Goal: Use online tool/utility: Utilize a website feature to perform a specific function

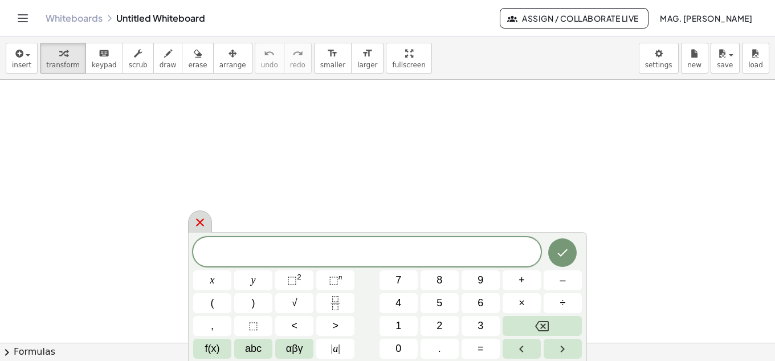
click at [202, 227] on icon at bounding box center [200, 222] width 14 height 14
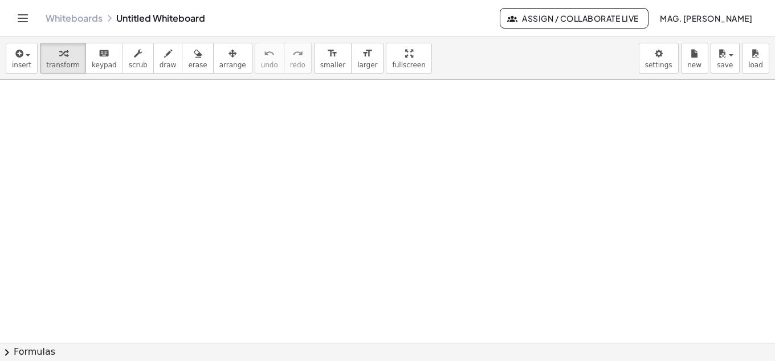
click at [408, 157] on div at bounding box center [387, 342] width 775 height 525
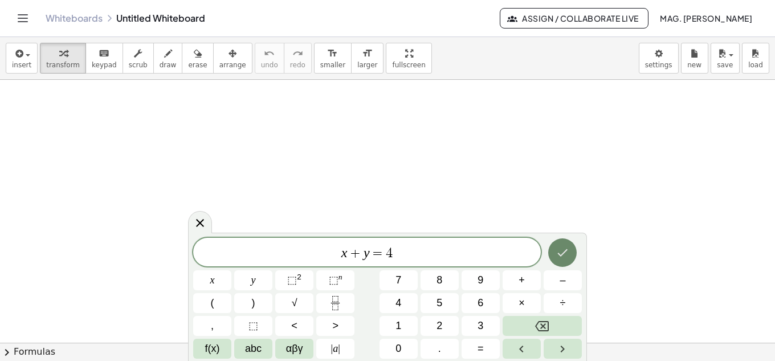
click at [569, 252] on icon "Done" at bounding box center [562, 252] width 14 height 14
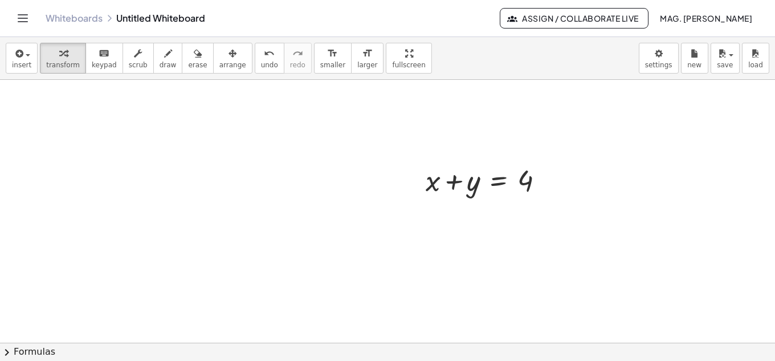
click at [297, 231] on div at bounding box center [387, 342] width 775 height 525
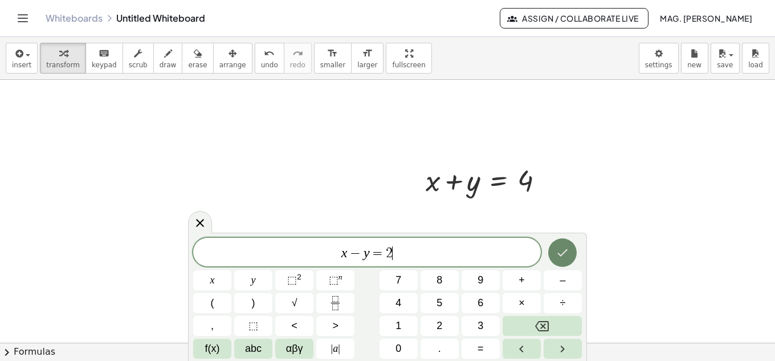
click at [560, 258] on icon "Done" at bounding box center [562, 252] width 14 height 14
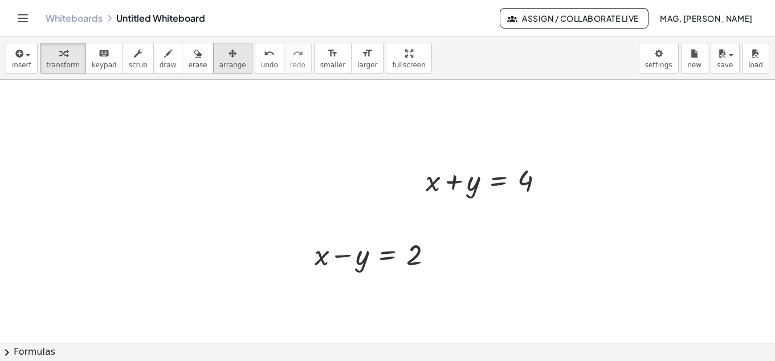
click at [220, 59] on div "button" at bounding box center [232, 53] width 27 height 14
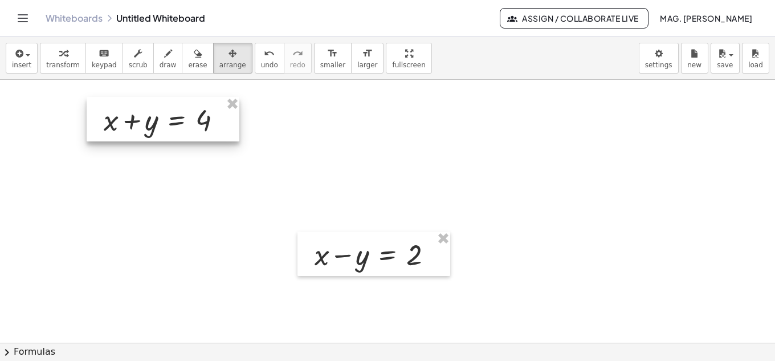
drag, startPoint x: 465, startPoint y: 170, endPoint x: 142, endPoint y: 109, distance: 328.0
click at [142, 109] on div at bounding box center [163, 119] width 153 height 44
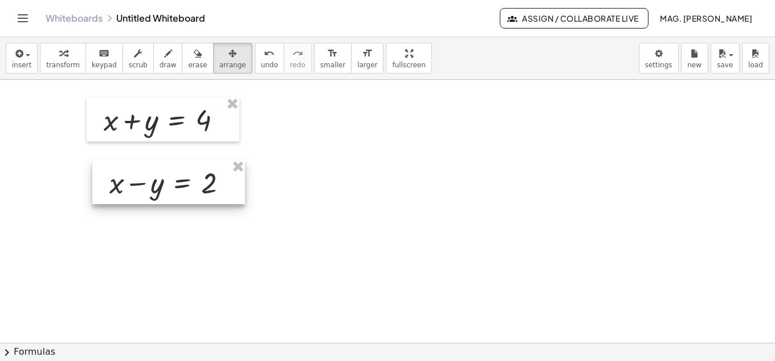
drag, startPoint x: 366, startPoint y: 264, endPoint x: 161, endPoint y: 192, distance: 217.2
click at [161, 192] on div at bounding box center [168, 181] width 153 height 44
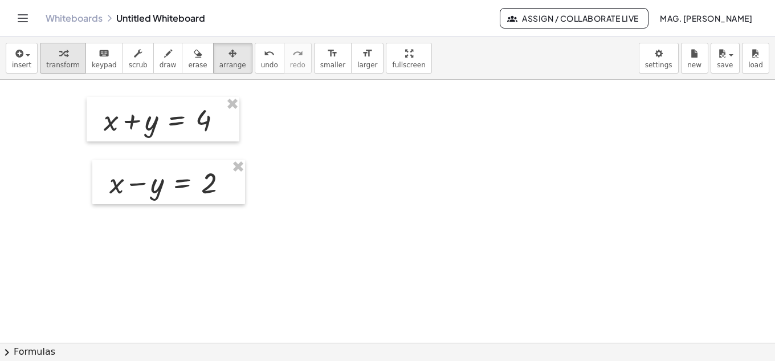
click at [69, 54] on div "button" at bounding box center [63, 53] width 34 height 14
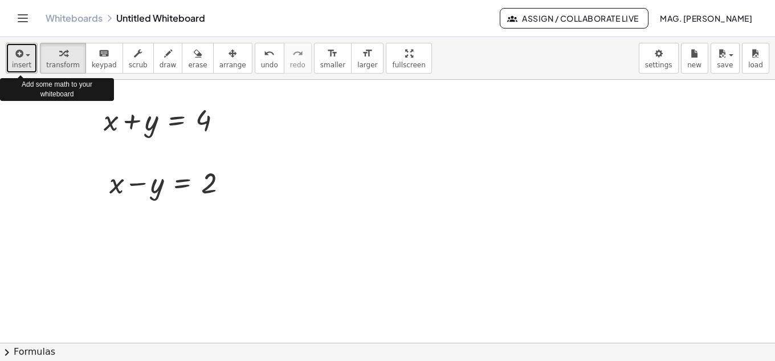
click at [29, 58] on button "insert" at bounding box center [22, 58] width 32 height 31
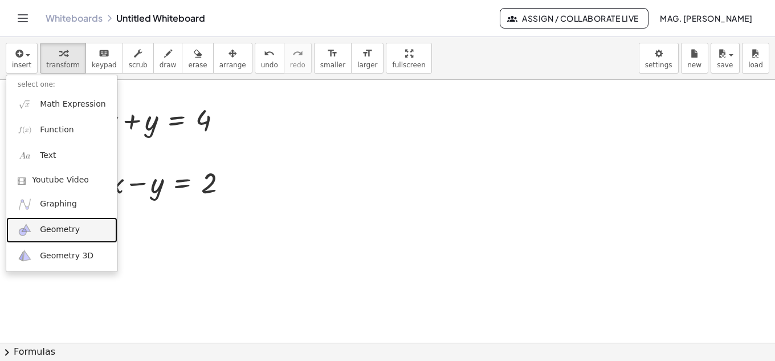
click at [40, 229] on span "Geometry" at bounding box center [60, 229] width 40 height 11
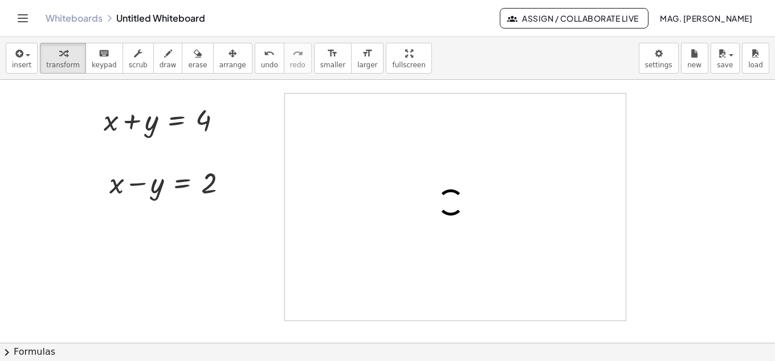
click at [670, 102] on div at bounding box center [387, 342] width 775 height 525
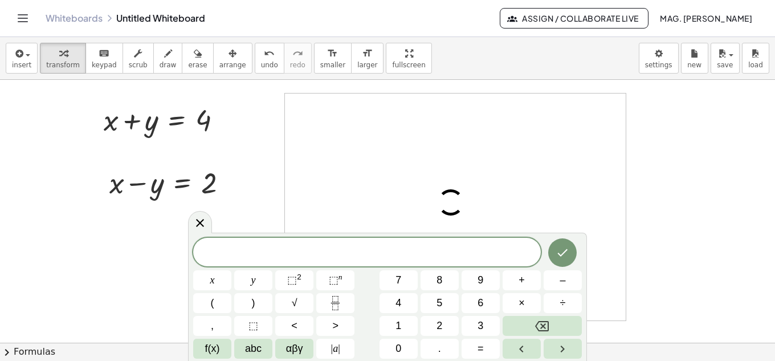
click at [661, 112] on div at bounding box center [387, 342] width 775 height 525
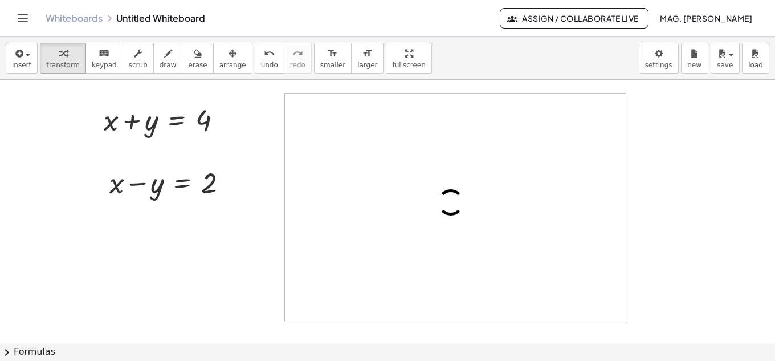
click at [420, 143] on div at bounding box center [455, 206] width 341 height 227
click at [175, 231] on div at bounding box center [387, 342] width 775 height 525
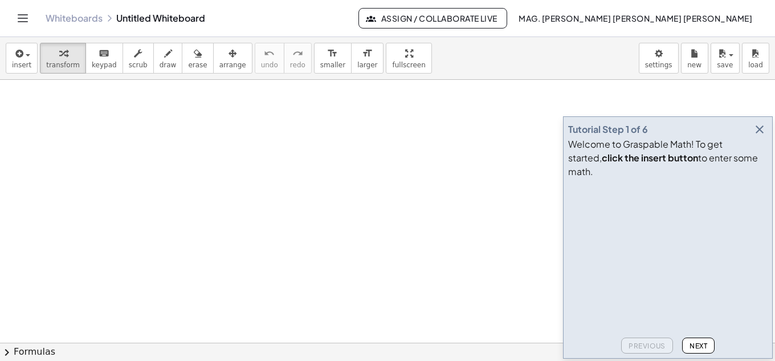
click at [758, 136] on icon "button" at bounding box center [759, 129] width 14 height 14
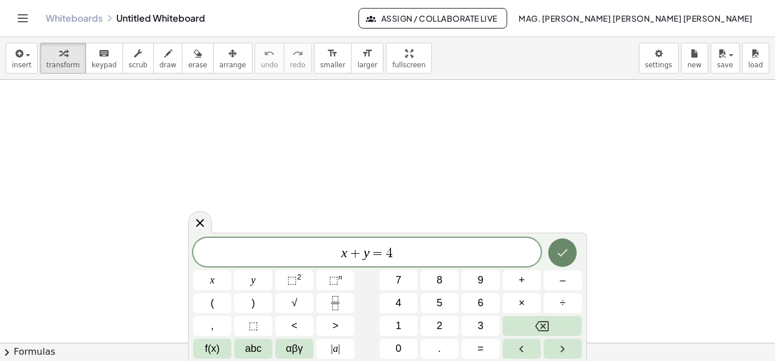
click at [565, 242] on button "Done" at bounding box center [562, 252] width 28 height 28
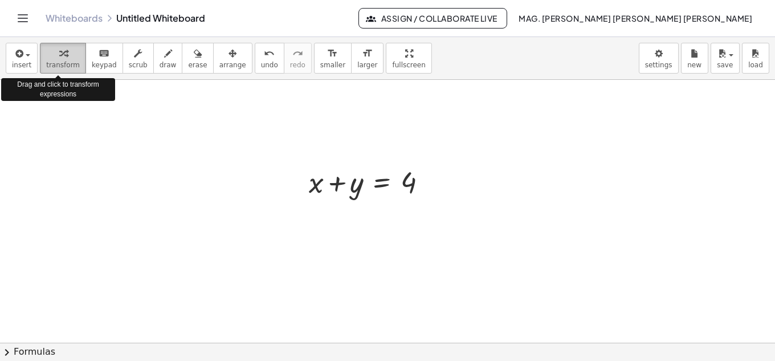
click at [64, 67] on span "transform" at bounding box center [63, 65] width 34 height 8
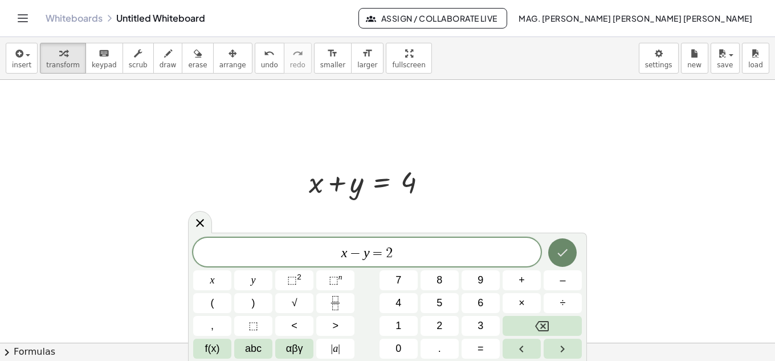
click at [568, 251] on icon "Done" at bounding box center [562, 252] width 14 height 14
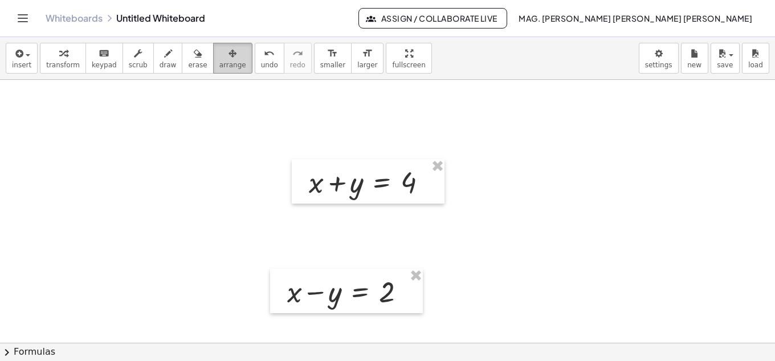
click at [219, 54] on div "button" at bounding box center [232, 53] width 27 height 14
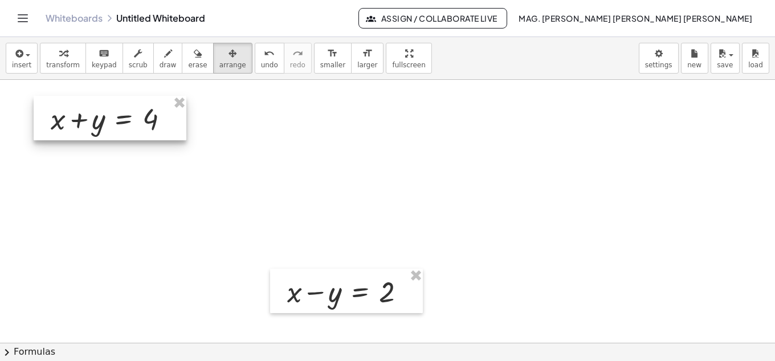
drag, startPoint x: 358, startPoint y: 176, endPoint x: 97, endPoint y: 111, distance: 268.8
click at [97, 111] on div at bounding box center [110, 118] width 153 height 44
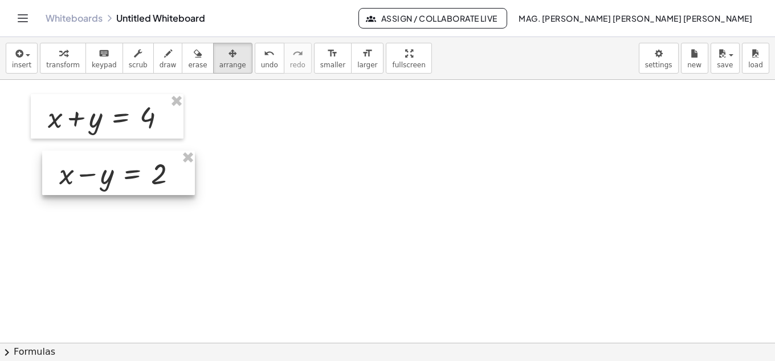
drag, startPoint x: 331, startPoint y: 285, endPoint x: 103, endPoint y: 167, distance: 256.5
click at [103, 167] on div at bounding box center [118, 172] width 153 height 44
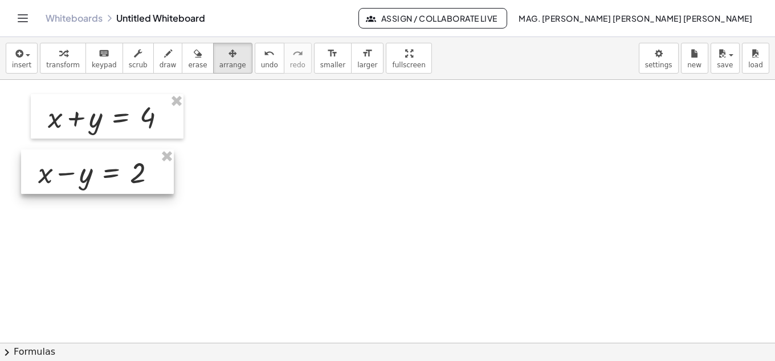
drag, startPoint x: 113, startPoint y: 169, endPoint x: 92, endPoint y: 168, distance: 21.1
click at [92, 168] on div at bounding box center [97, 171] width 153 height 44
click at [58, 65] on span "transform" at bounding box center [63, 65] width 34 height 8
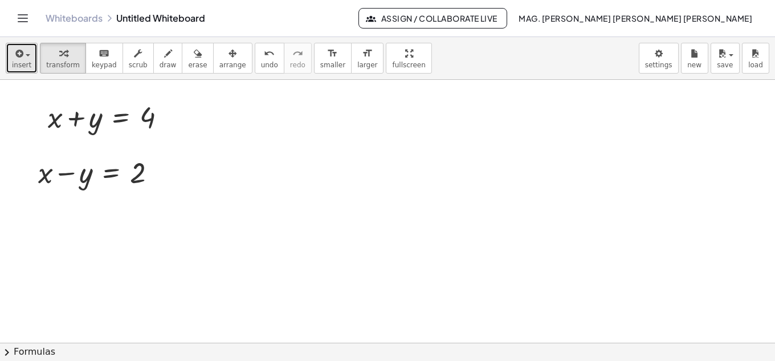
click at [28, 54] on span "button" at bounding box center [28, 55] width 5 height 2
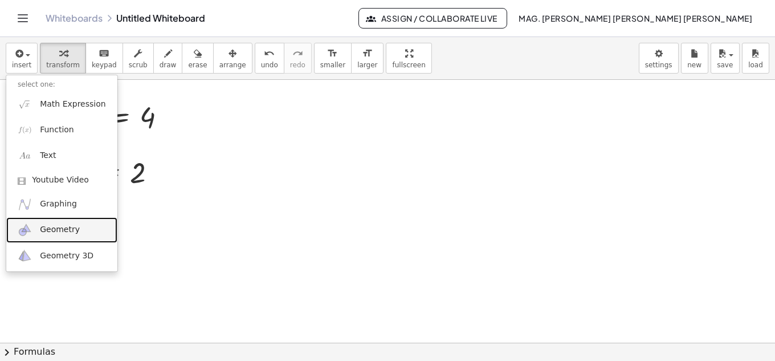
click at [50, 231] on span "Geometry" at bounding box center [60, 229] width 40 height 11
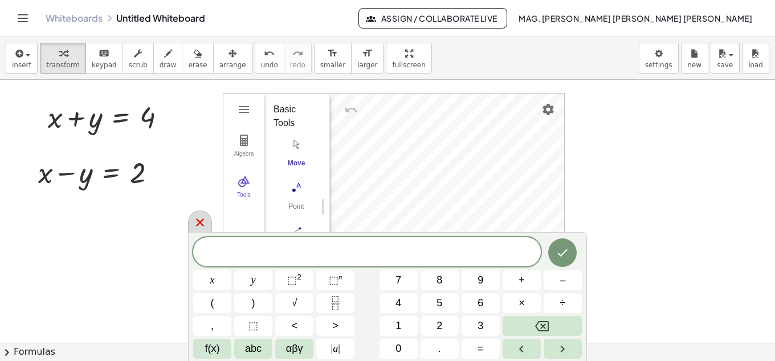
click at [204, 222] on icon at bounding box center [200, 222] width 14 height 14
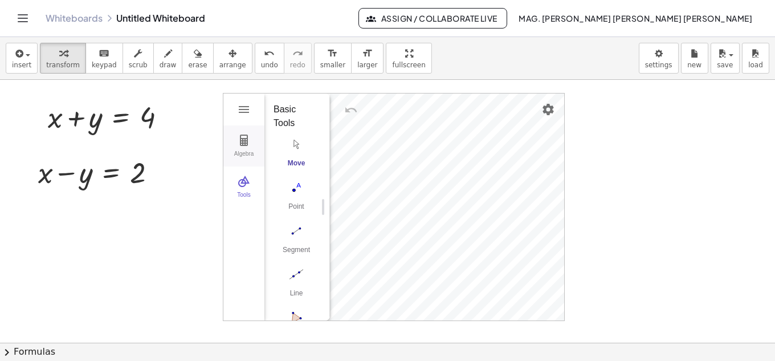
click at [244, 144] on img "Geometry" at bounding box center [244, 140] width 14 height 14
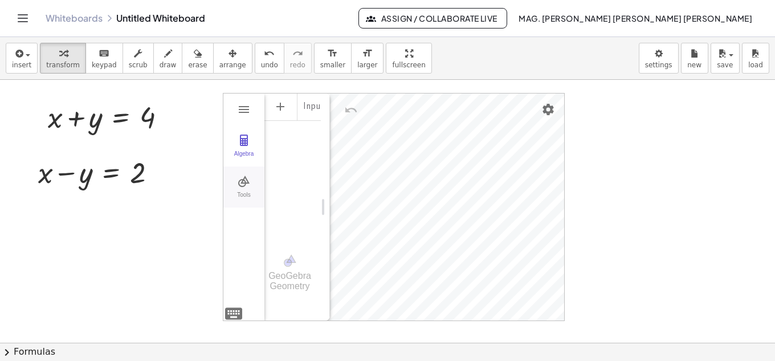
click at [248, 183] on img "Geometry" at bounding box center [244, 181] width 14 height 14
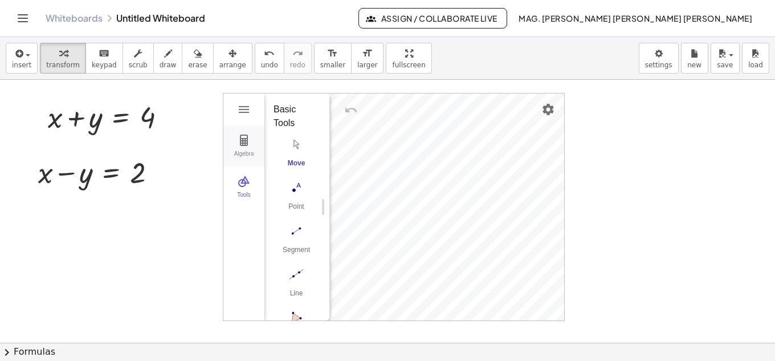
click at [237, 136] on img "Geometry" at bounding box center [244, 140] width 14 height 14
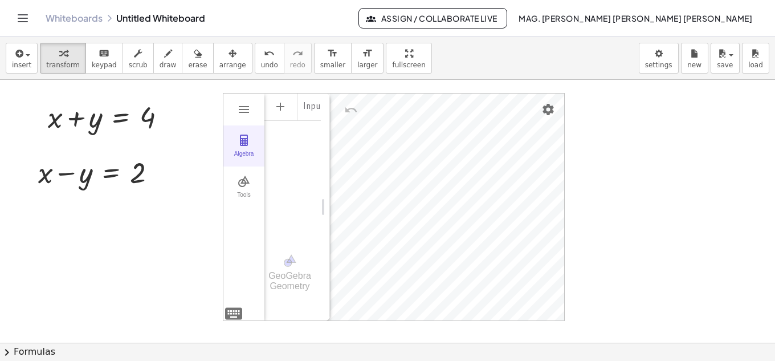
click at [244, 142] on img "Geometry" at bounding box center [244, 140] width 14 height 14
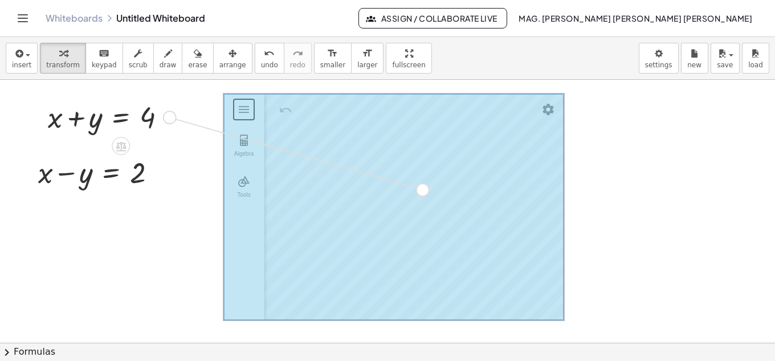
drag, startPoint x: 172, startPoint y: 118, endPoint x: 429, endPoint y: 192, distance: 267.7
drag, startPoint x: 158, startPoint y: 173, endPoint x: 428, endPoint y: 170, distance: 270.6
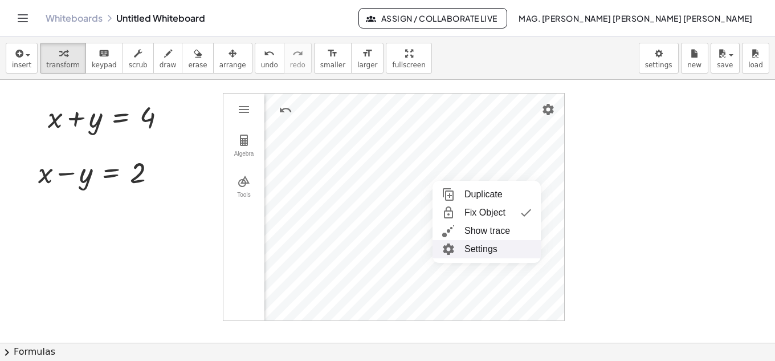
click at [474, 249] on li "Settings" at bounding box center [486, 249] width 108 height 18
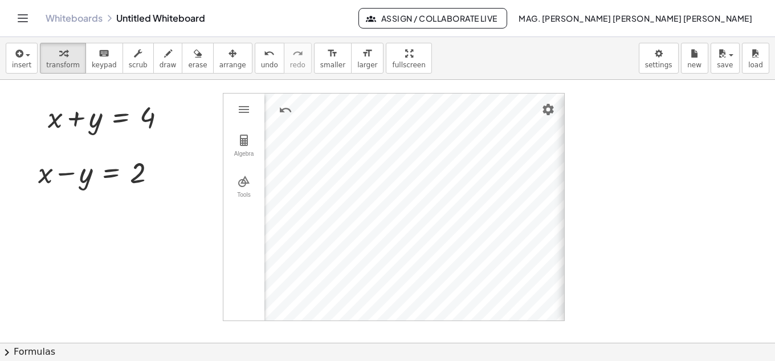
click at [564, 108] on div "**********" at bounding box center [706, 207] width 285 height 228
click at [219, 62] on span "arrange" at bounding box center [232, 65] width 27 height 8
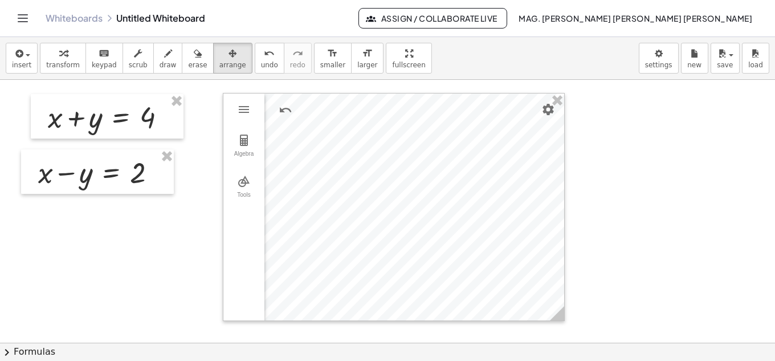
click at [566, 316] on div at bounding box center [387, 342] width 775 height 525
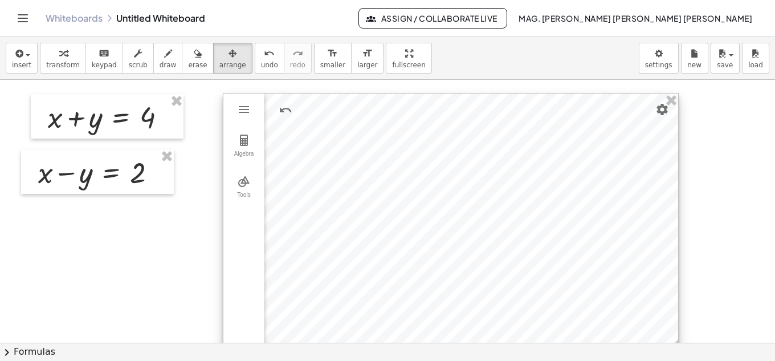
drag, startPoint x: 562, startPoint y: 315, endPoint x: 603, endPoint y: 328, distance: 43.4
click at [675, 348] on div "insert select one: Math Expression Function Text Youtube Video Graphing Geometr…" at bounding box center [387, 199] width 775 height 324
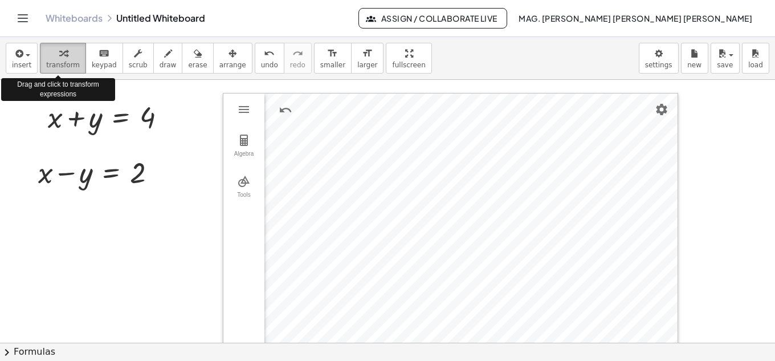
click at [46, 52] on div "button" at bounding box center [63, 53] width 34 height 14
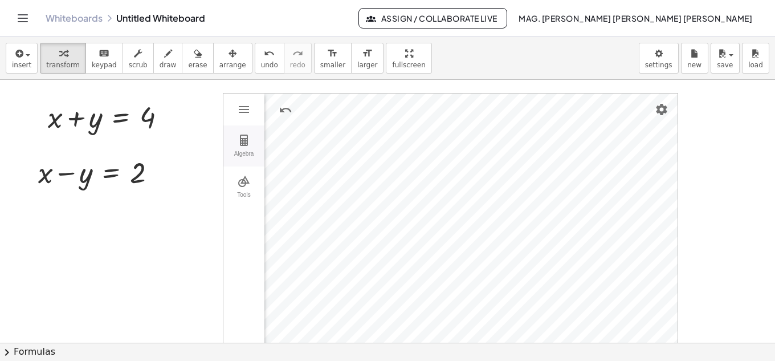
click at [245, 153] on div "Algebra" at bounding box center [244, 158] width 36 height 16
drag, startPoint x: 328, startPoint y: 138, endPoint x: 415, endPoint y: 142, distance: 87.2
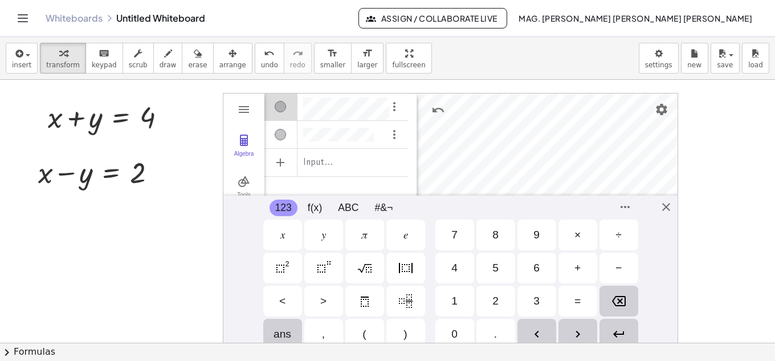
scroll to position [6, 0]
click at [661, 206] on div "Algebra Tools Input… GeoGebra Geometry Basic Tools Move Point Segment Line Poly…" at bounding box center [450, 223] width 455 height 261
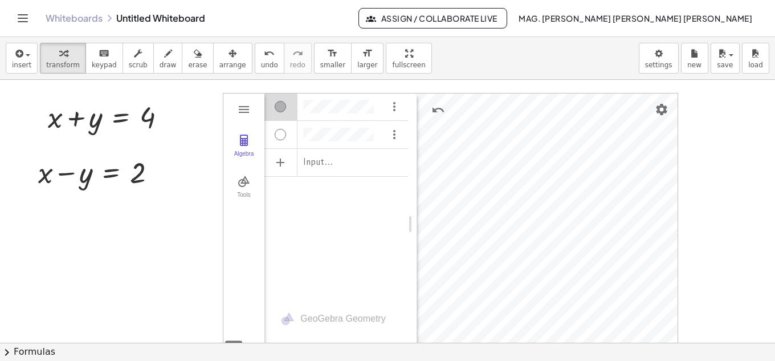
click at [283, 131] on div "Algebra" at bounding box center [280, 134] width 11 height 11
click at [277, 139] on div "Algebra" at bounding box center [280, 134] width 11 height 11
click at [284, 138] on div "Algebra" at bounding box center [280, 134] width 11 height 11
click at [281, 104] on div "Show / Hide Object" at bounding box center [280, 106] width 11 height 11
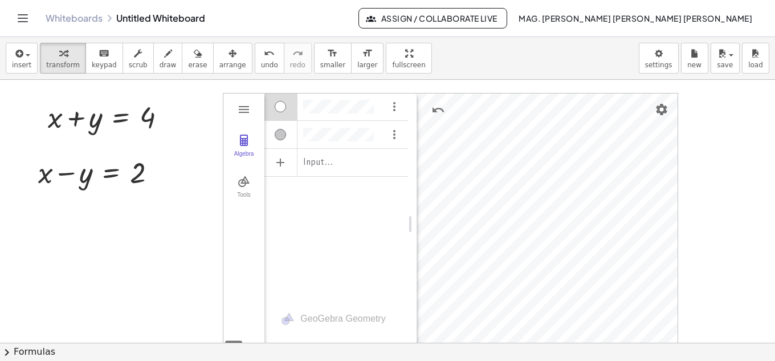
click at [281, 104] on div "Show / Hide Object" at bounding box center [280, 106] width 11 height 11
click at [604, 268] on li "Settings" at bounding box center [620, 265] width 108 height 18
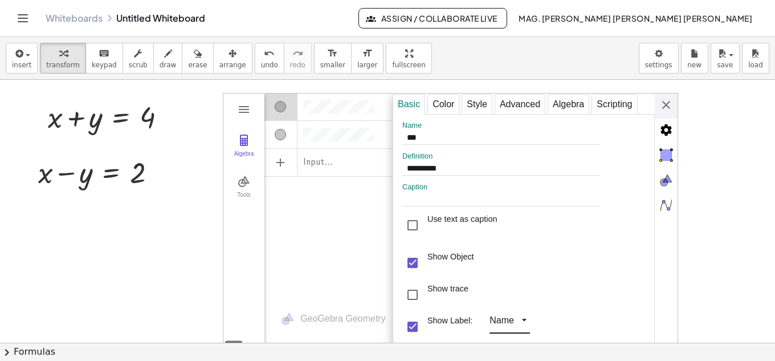
click at [521, 322] on div "**********" at bounding box center [450, 223] width 455 height 261
click at [525, 337] on li "Name & Value" at bounding box center [536, 341] width 92 height 18
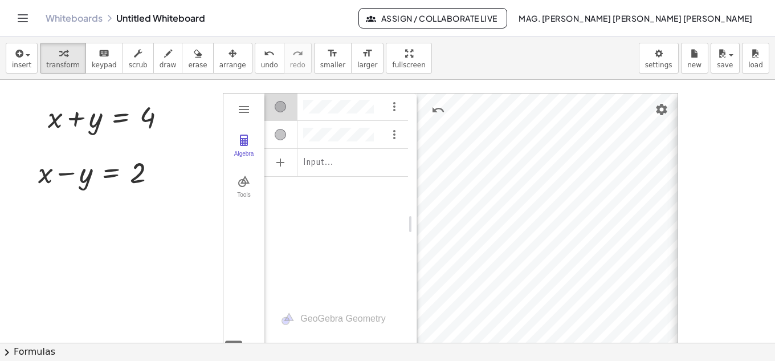
click at [248, 145] on img "Geometry" at bounding box center [244, 140] width 14 height 14
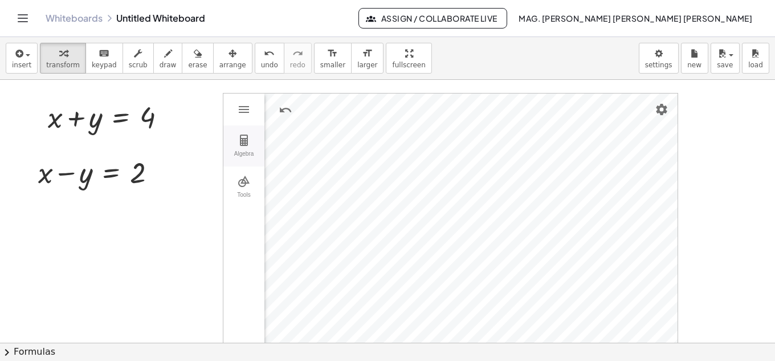
click at [248, 145] on img "Geometry" at bounding box center [244, 140] width 14 height 14
click at [245, 179] on img "Geometry" at bounding box center [244, 181] width 14 height 14
click at [252, 145] on button "Algebra" at bounding box center [243, 145] width 41 height 41
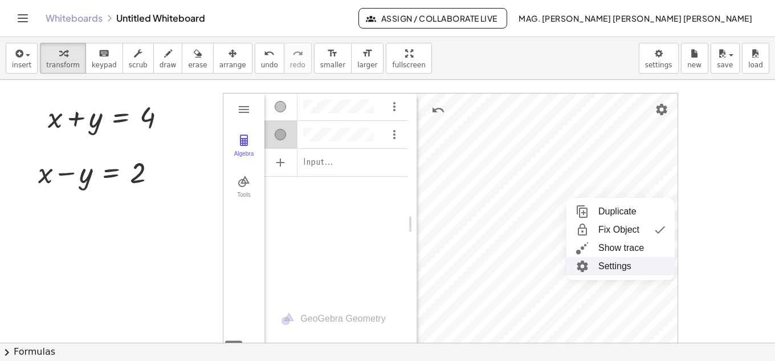
click at [611, 261] on li "Settings" at bounding box center [620, 266] width 108 height 18
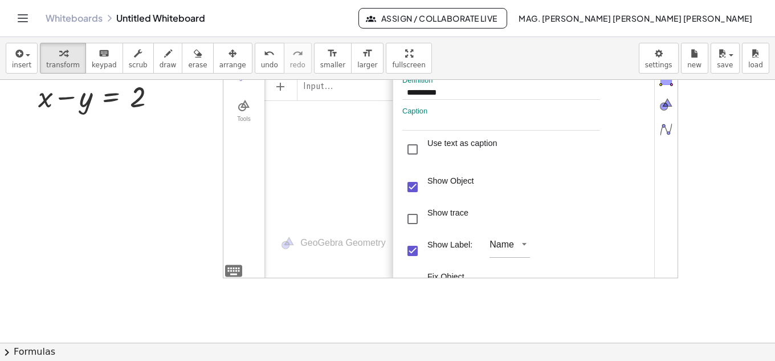
scroll to position [171, 0]
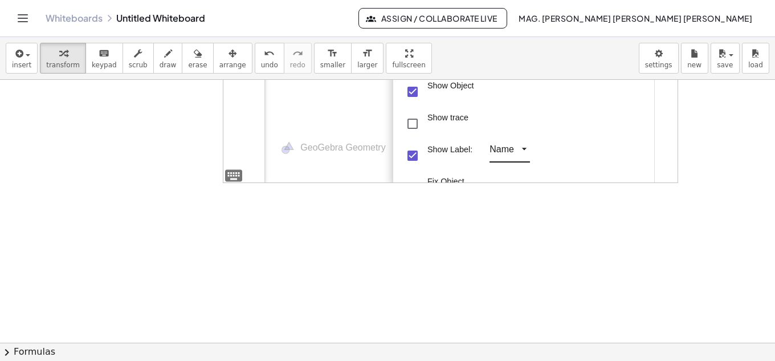
click at [521, 154] on icon "Geometry" at bounding box center [523, 148] width 11 height 11
click at [526, 149] on icon "Geometry" at bounding box center [523, 148] width 11 height 11
click at [521, 152] on icon "Geometry" at bounding box center [523, 148] width 11 height 11
click at [534, 88] on li "Caption & Value" at bounding box center [536, 82] width 92 height 18
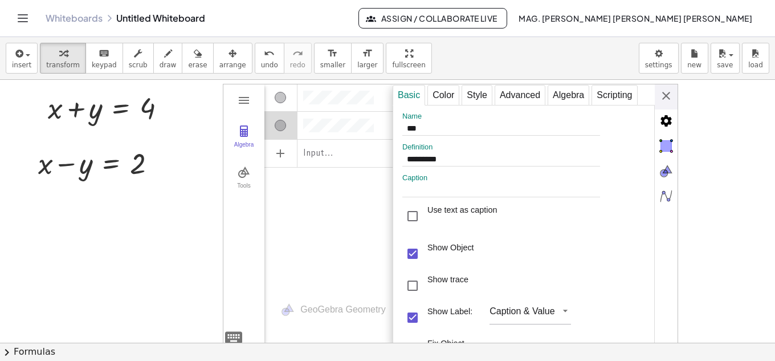
scroll to position [0, 0]
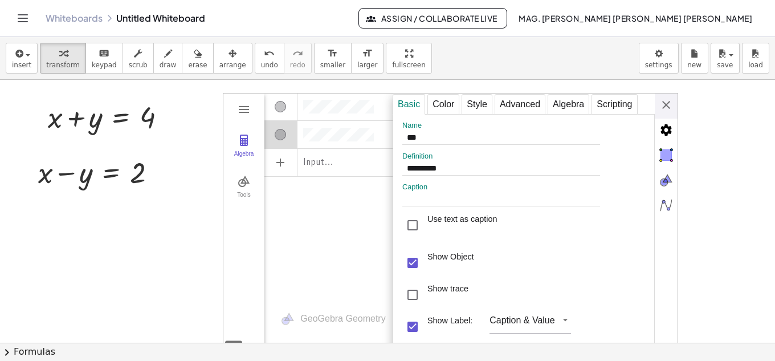
click at [335, 243] on div "Input…" at bounding box center [336, 193] width 144 height 203
click at [667, 103] on div "**********" at bounding box center [534, 223] width 285 height 261
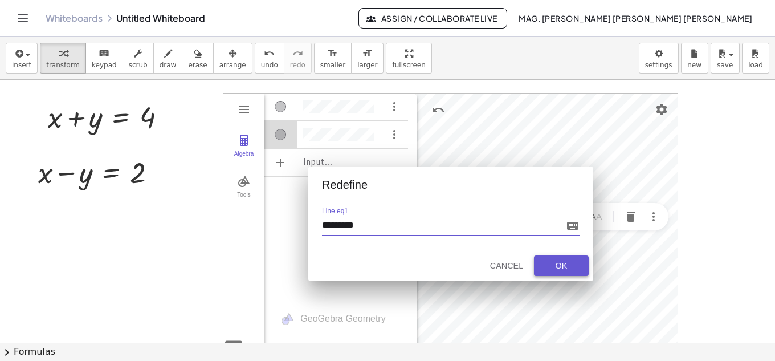
click at [556, 266] on div "OK" at bounding box center [561, 265] width 36 height 9
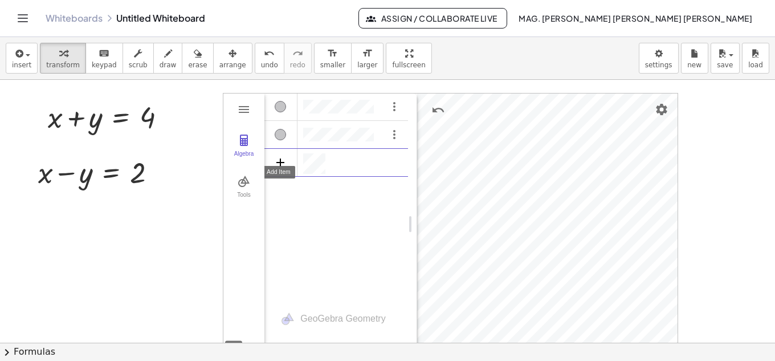
scroll to position [6, 0]
click at [240, 149] on button "Algebra" at bounding box center [243, 145] width 41 height 41
click at [219, 64] on span "arrange" at bounding box center [232, 65] width 27 height 8
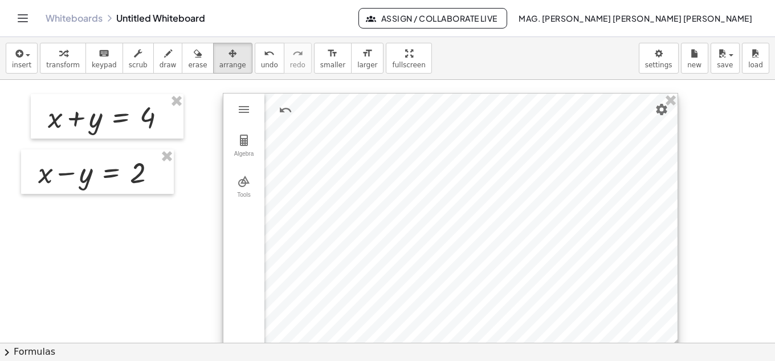
click at [318, 152] on div at bounding box center [450, 223] width 454 height 260
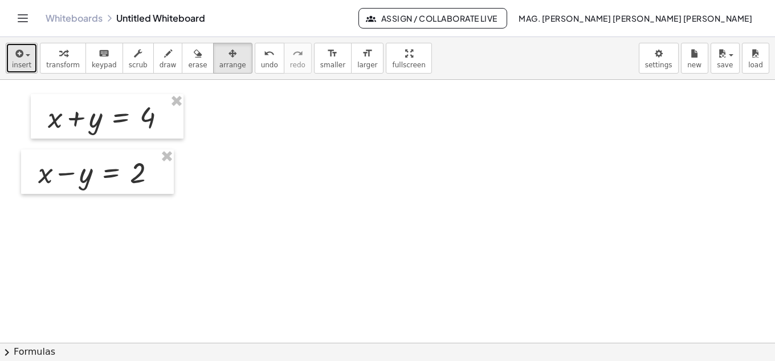
click at [25, 64] on span "insert" at bounding box center [21, 65] width 19 height 8
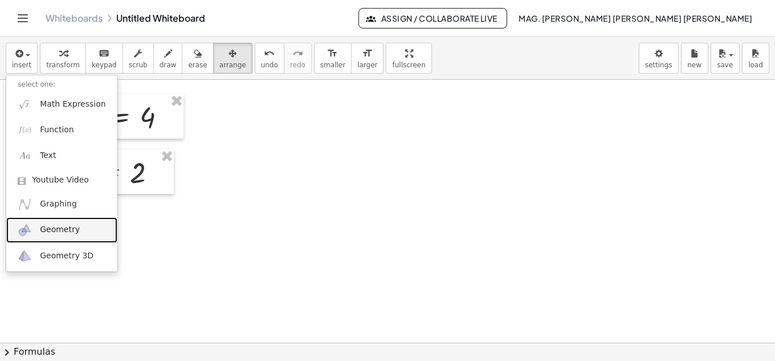
click at [59, 231] on span "Geometry" at bounding box center [60, 229] width 40 height 11
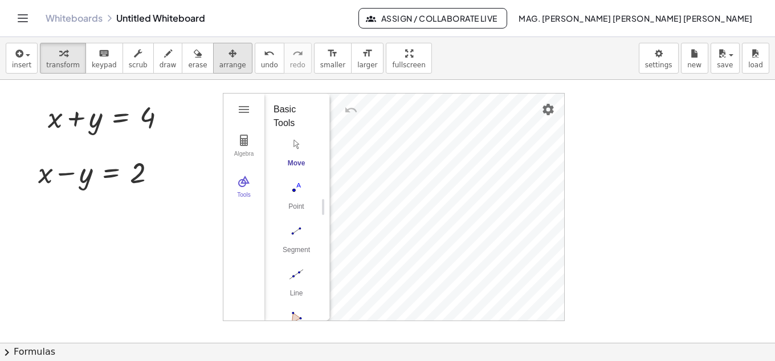
click at [219, 62] on span "arrange" at bounding box center [232, 65] width 27 height 8
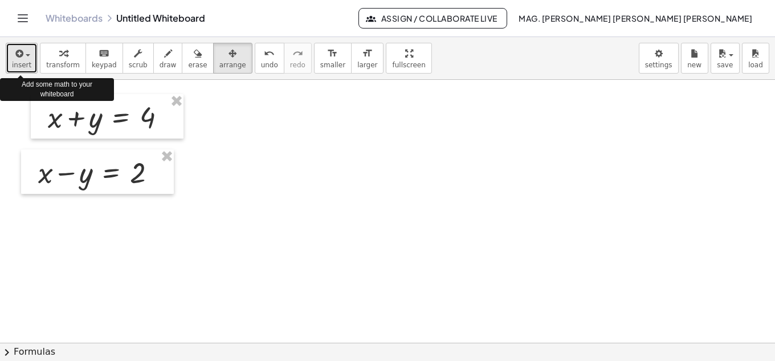
click at [23, 59] on div "button" at bounding box center [21, 53] width 19 height 14
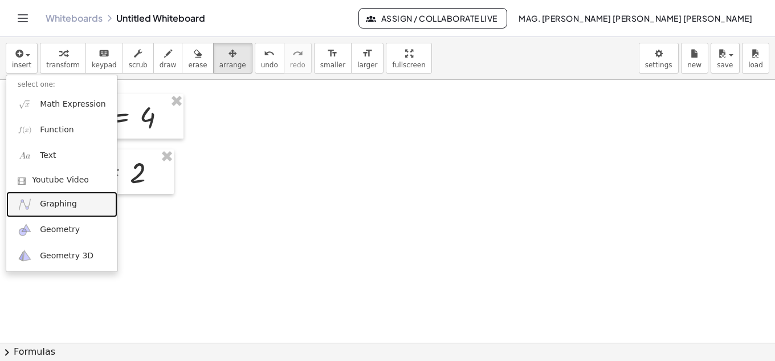
click at [51, 204] on span "Graphing" at bounding box center [58, 203] width 37 height 11
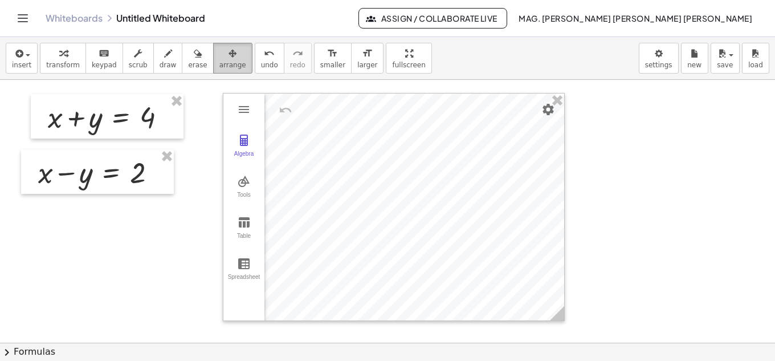
click at [213, 59] on button "arrange" at bounding box center [232, 58] width 39 height 31
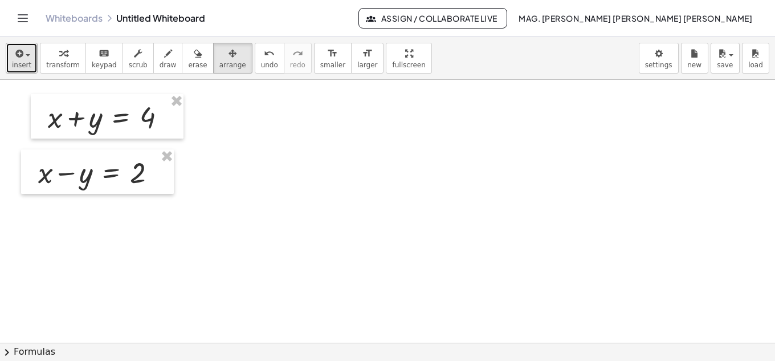
click at [31, 62] on button "insert" at bounding box center [22, 58] width 32 height 31
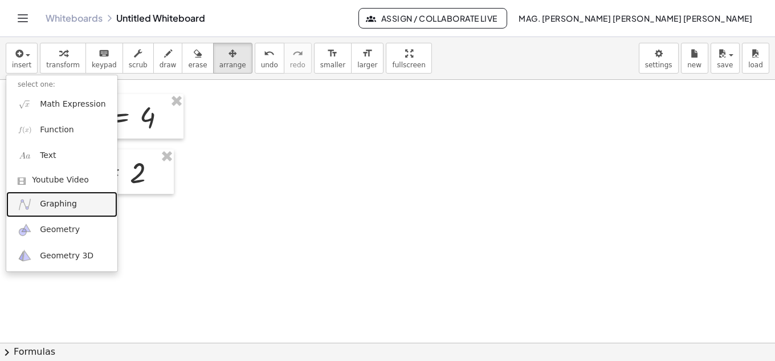
click at [60, 204] on span "Graphing" at bounding box center [58, 203] width 37 height 11
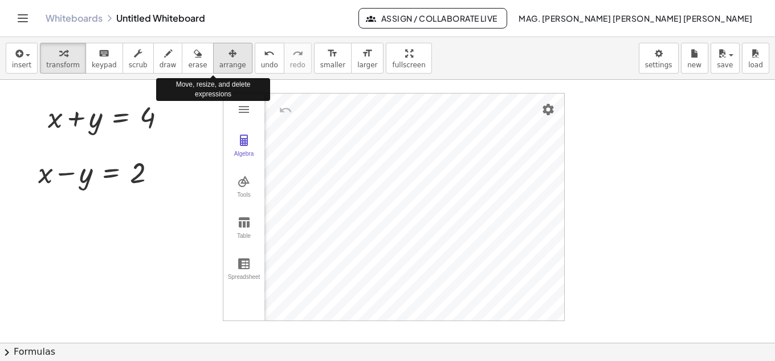
click at [219, 63] on span "arrange" at bounding box center [232, 65] width 27 height 8
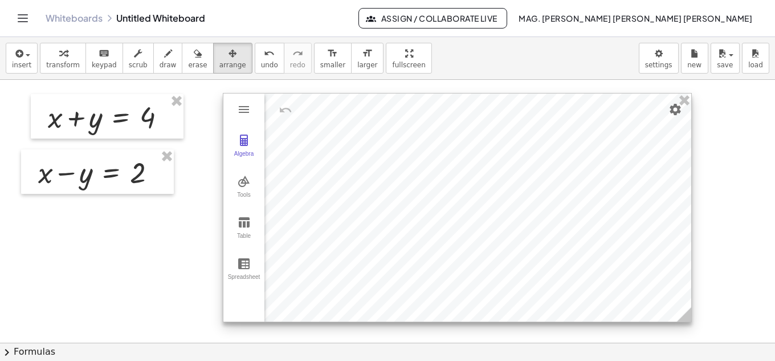
drag, startPoint x: 562, startPoint y: 317, endPoint x: 689, endPoint y: 318, distance: 127.0
click at [689, 318] on icon at bounding box center [684, 314] width 14 height 14
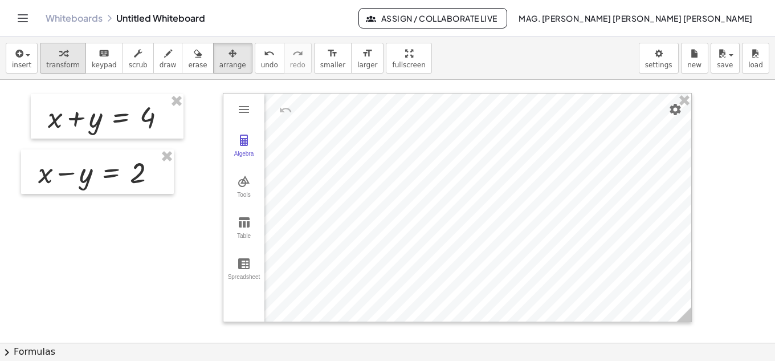
click at [70, 53] on div "button" at bounding box center [63, 53] width 34 height 14
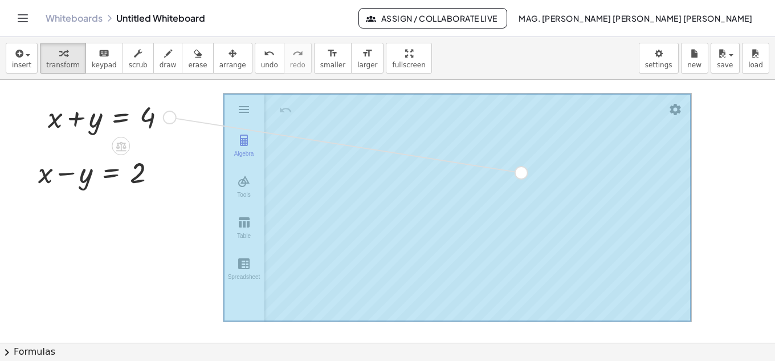
drag, startPoint x: 168, startPoint y: 117, endPoint x: 524, endPoint y: 173, distance: 360.2
drag, startPoint x: 162, startPoint y: 173, endPoint x: 504, endPoint y: 174, distance: 341.7
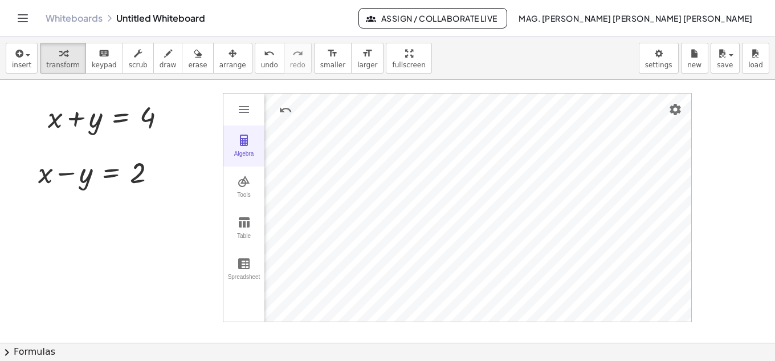
click at [244, 149] on button "Algebra" at bounding box center [243, 145] width 41 height 41
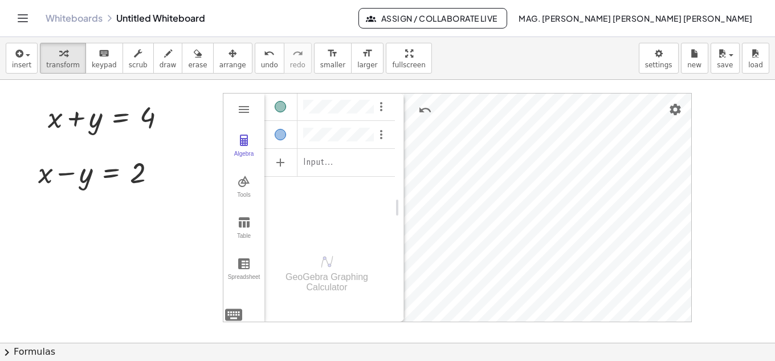
drag, startPoint x: 326, startPoint y: 146, endPoint x: 400, endPoint y: 136, distance: 74.7
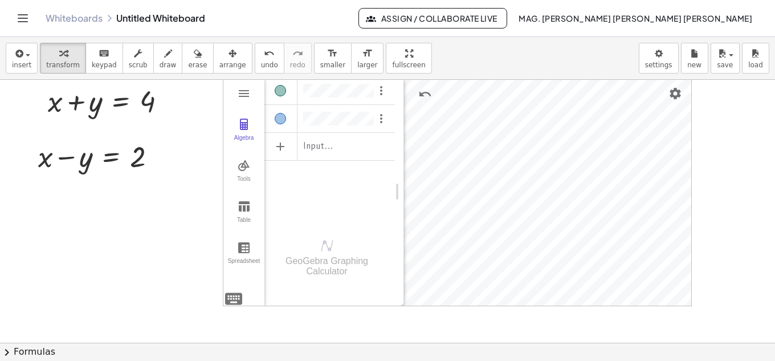
scroll to position [20, 0]
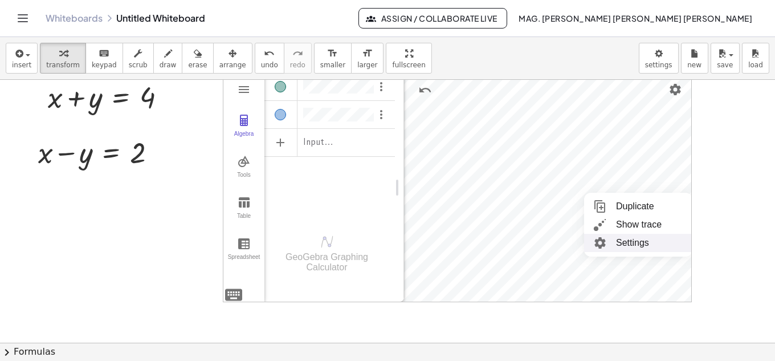
click at [631, 245] on li "Settings" at bounding box center [638, 243] width 108 height 18
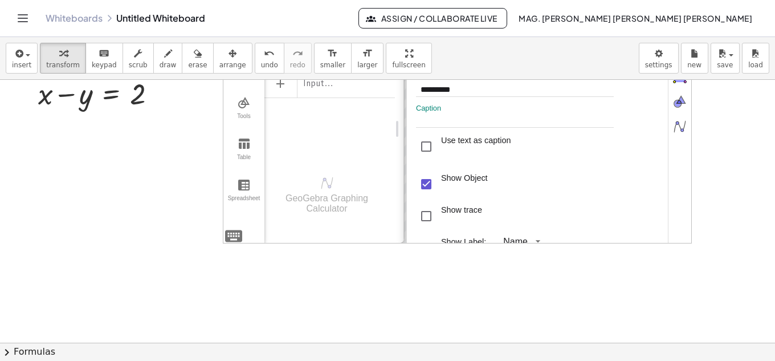
scroll to position [134, 0]
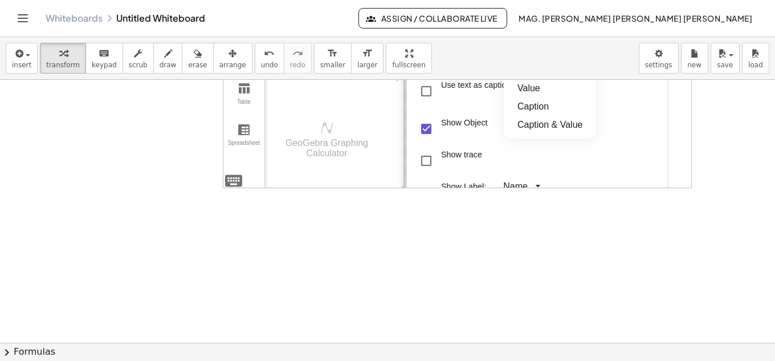
click at [523, 184] on div "Name" at bounding box center [515, 186] width 24 height 11
click at [534, 88] on li "Value" at bounding box center [550, 88] width 92 height 18
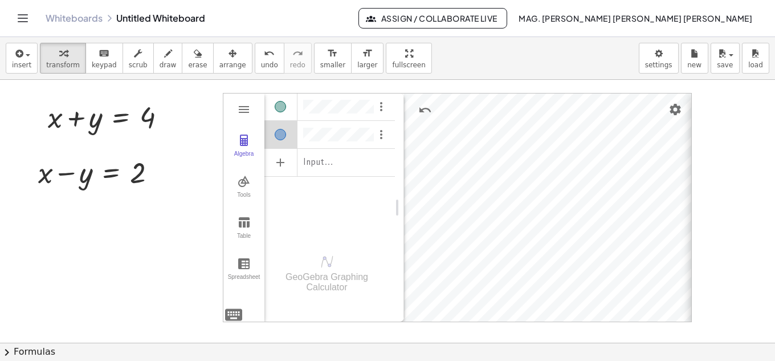
click at [244, 181] on img "Graphing Calculator" at bounding box center [244, 181] width 14 height 14
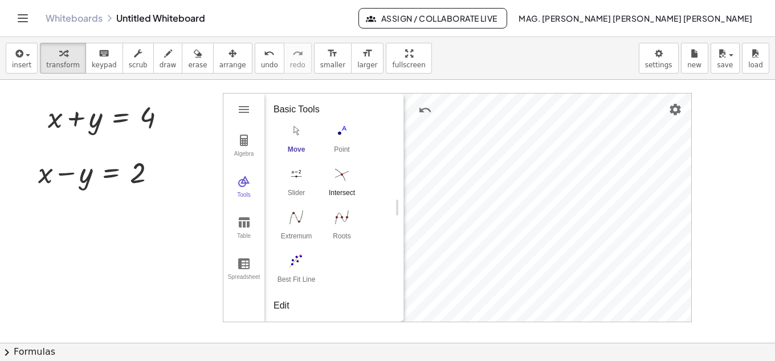
click at [341, 175] on img "Intersect. Select intersection or two objects successively" at bounding box center [342, 174] width 46 height 18
click at [241, 144] on img "Graphing Calculator" at bounding box center [244, 140] width 14 height 14
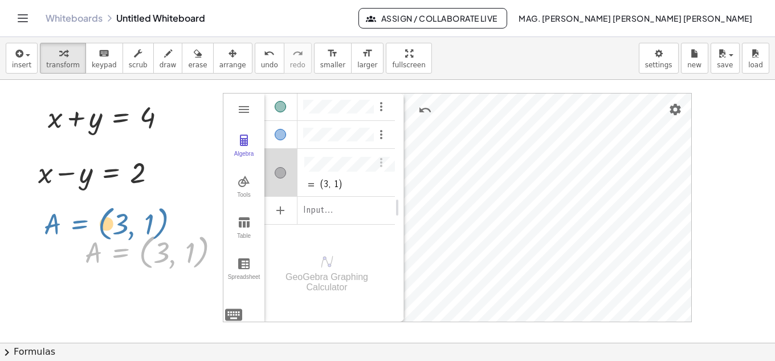
drag, startPoint x: 118, startPoint y: 251, endPoint x: 77, endPoint y: 223, distance: 49.9
click at [77, 223] on div "+ x + y = 4 + x − y = 2 Algebra Tools Table Spreadsheet (3, 1) Input… GeoGebra …" at bounding box center [387, 342] width 775 height 525
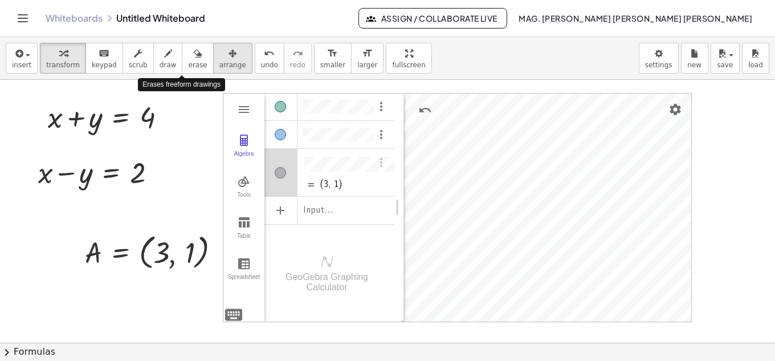
click at [219, 58] on div "button" at bounding box center [232, 53] width 27 height 14
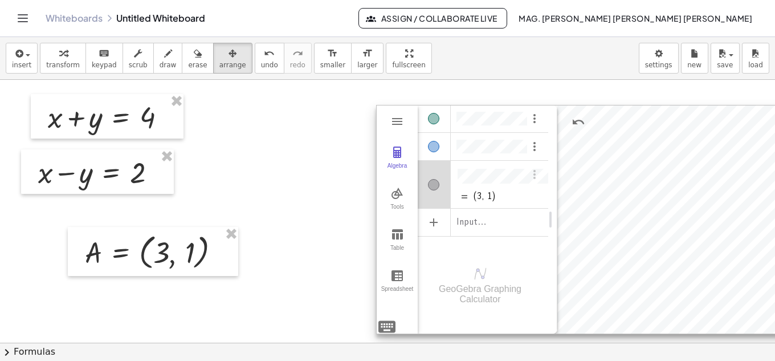
drag, startPoint x: 474, startPoint y: 139, endPoint x: 620, endPoint y: 153, distance: 146.5
click at [628, 151] on div at bounding box center [610, 219] width 468 height 228
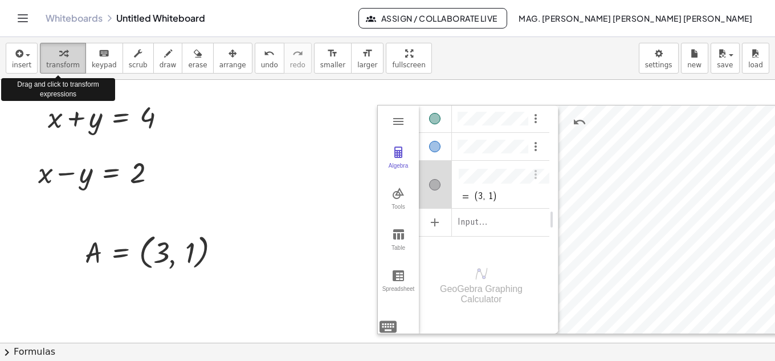
click at [46, 51] on div "button" at bounding box center [63, 53] width 34 height 14
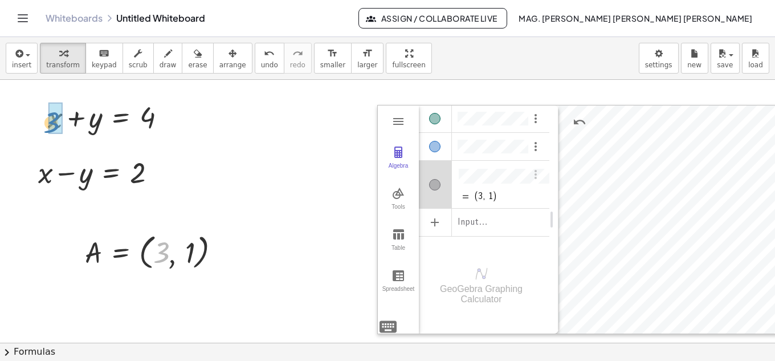
drag, startPoint x: 162, startPoint y: 254, endPoint x: 52, endPoint y: 124, distance: 170.1
drag, startPoint x: 192, startPoint y: 251, endPoint x: 94, endPoint y: 120, distance: 163.1
click at [77, 116] on div at bounding box center [112, 116] width 137 height 39
drag, startPoint x: 163, startPoint y: 256, endPoint x: 39, endPoint y: 181, distance: 145.5
drag, startPoint x: 193, startPoint y: 245, endPoint x: 84, endPoint y: 177, distance: 128.8
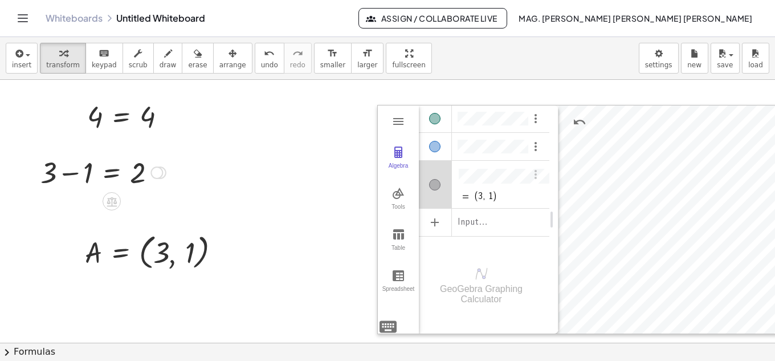
click at [77, 174] on div at bounding box center [103, 171] width 137 height 39
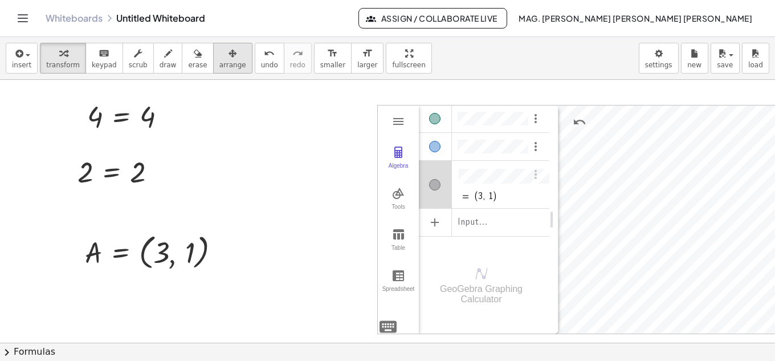
click at [228, 56] on icon "button" at bounding box center [232, 54] width 8 height 14
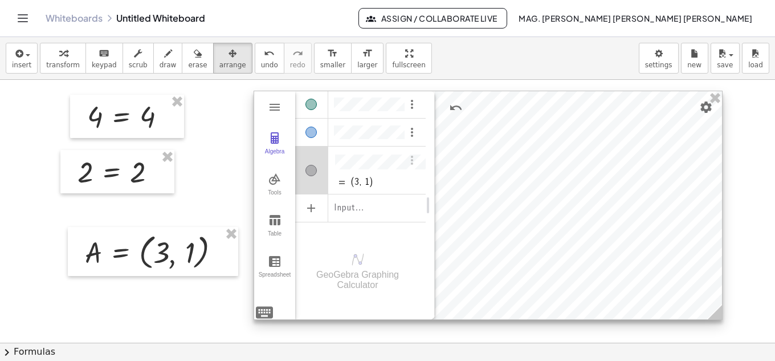
drag, startPoint x: 636, startPoint y: 190, endPoint x: 513, endPoint y: 176, distance: 124.4
click at [513, 176] on div at bounding box center [488, 205] width 468 height 228
